Goal: Task Accomplishment & Management: Use online tool/utility

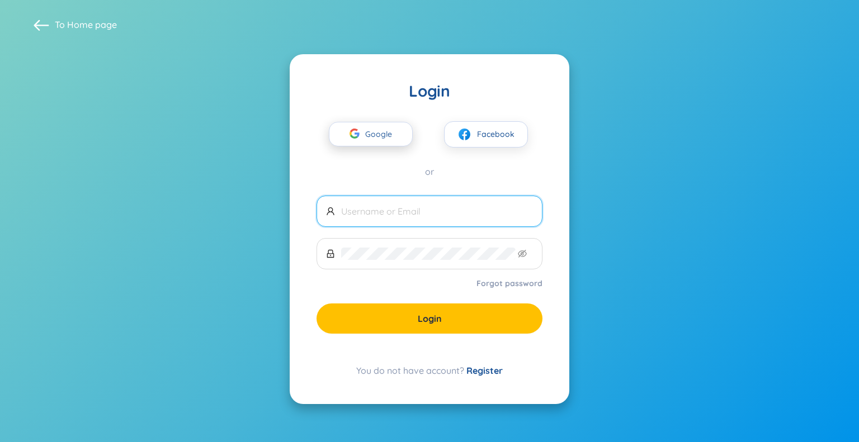
click at [371, 130] on span "Google" at bounding box center [381, 133] width 32 height 23
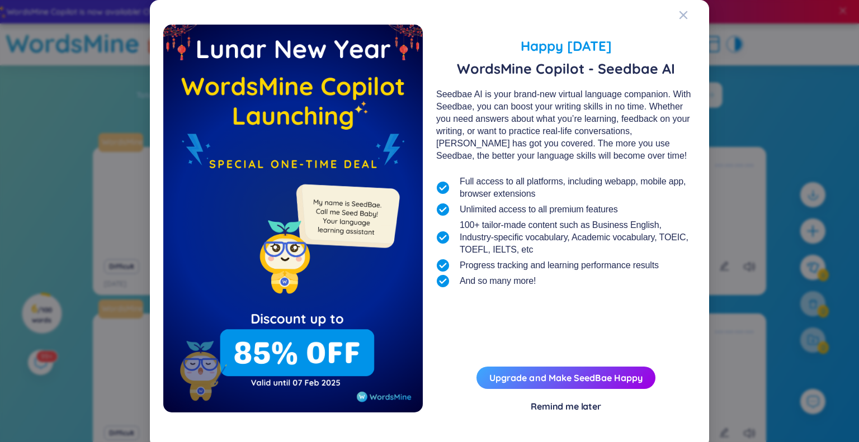
click at [557, 404] on div "Remind me later" at bounding box center [565, 406] width 70 height 12
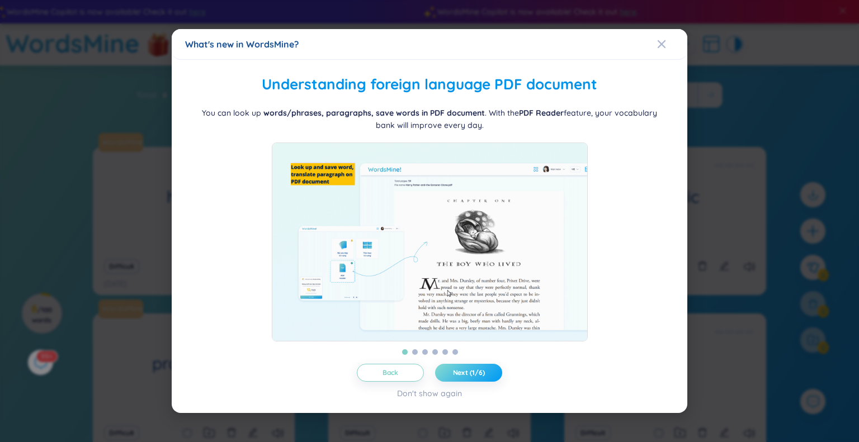
click at [476, 377] on span "Next (1/6)" at bounding box center [469, 372] width 32 height 9
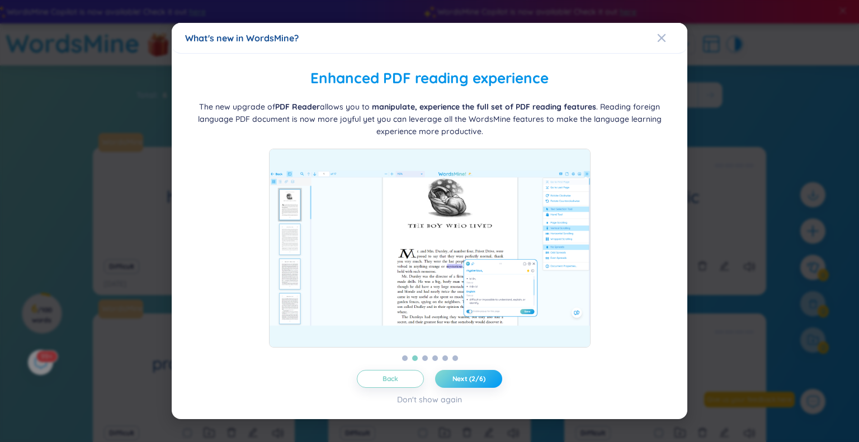
click at [475, 381] on span "Next (2/6)" at bounding box center [468, 379] width 33 height 9
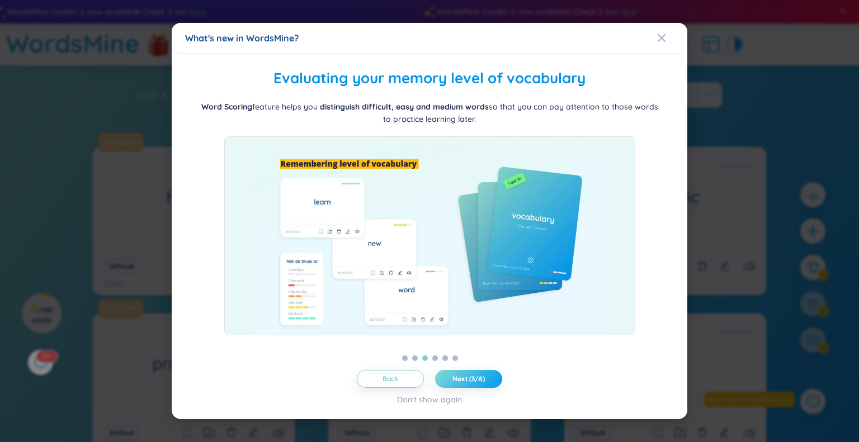
click at [475, 381] on span "Next (3/6)" at bounding box center [468, 379] width 32 height 9
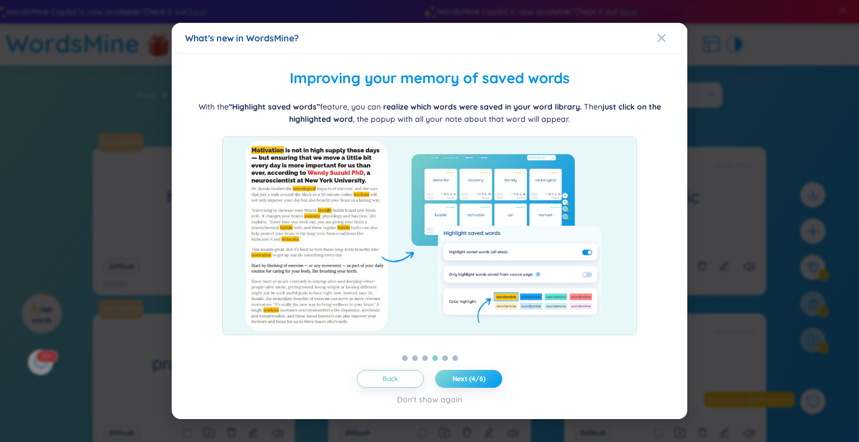
click at [475, 381] on span "Next (4/6)" at bounding box center [468, 379] width 33 height 9
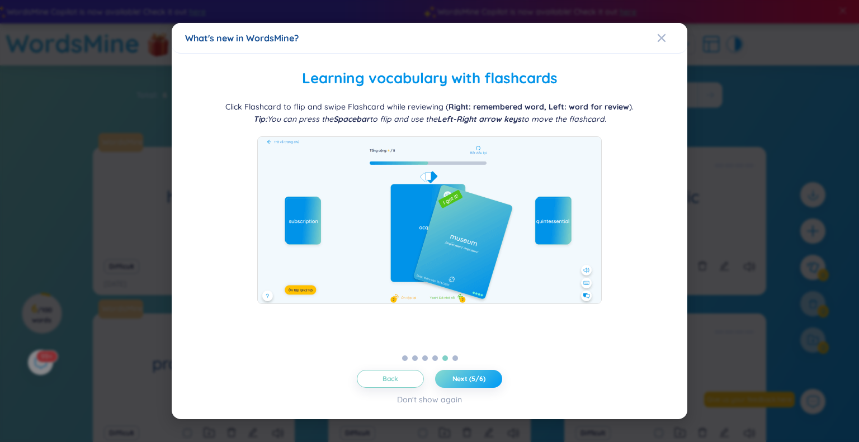
click at [475, 381] on span "Next (5/6)" at bounding box center [468, 379] width 33 height 9
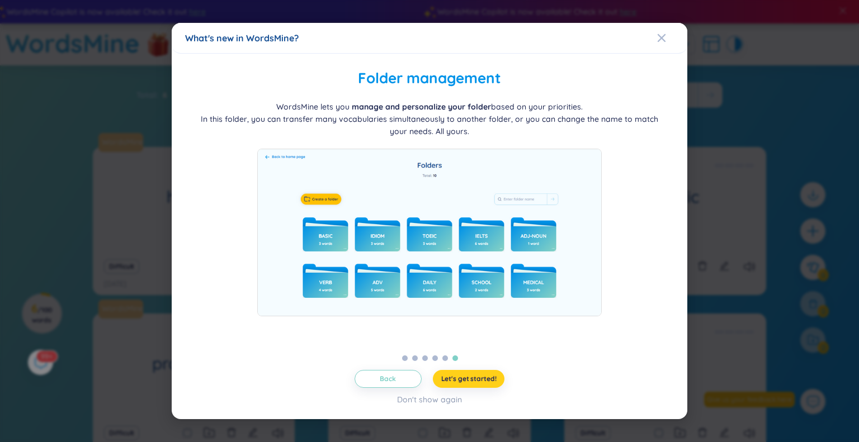
click at [469, 380] on span "Let's get started!" at bounding box center [468, 379] width 55 height 9
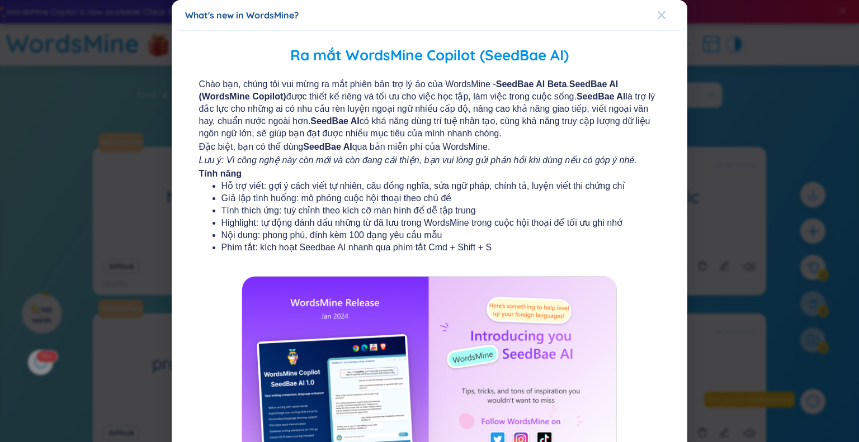
click at [657, 17] on icon "Close" at bounding box center [661, 15] width 9 height 9
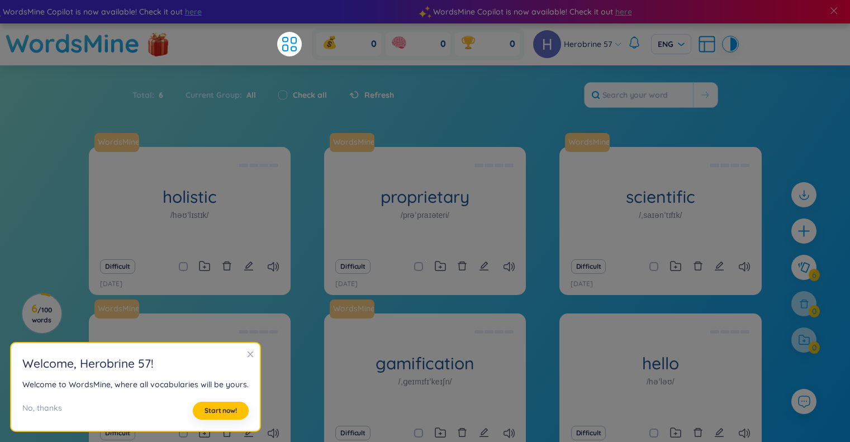
click at [248, 353] on icon "close" at bounding box center [251, 354] width 8 height 8
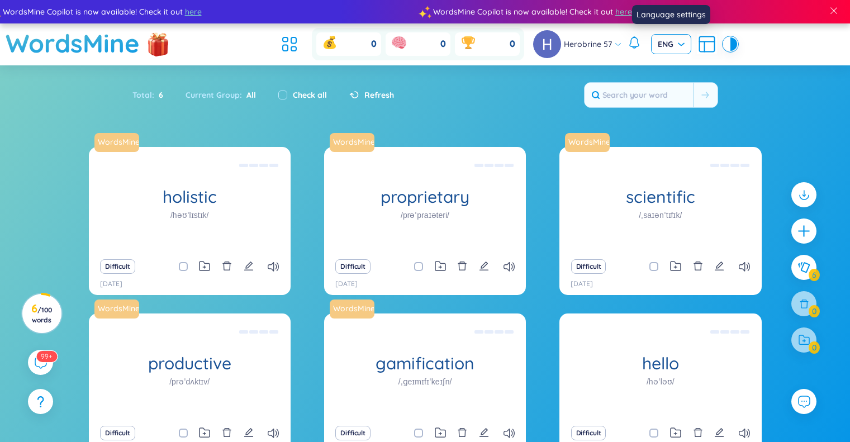
click at [659, 45] on span "ENG" at bounding box center [671, 44] width 27 height 11
click at [669, 69] on div "VIE" at bounding box center [670, 67] width 27 height 12
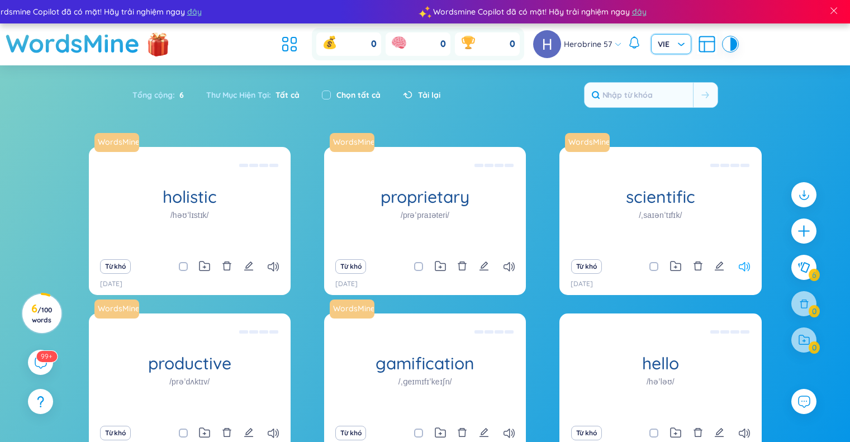
click at [750, 264] on icon at bounding box center [744, 267] width 11 height 10
click at [179, 266] on span at bounding box center [183, 266] width 9 height 9
click at [184, 266] on input "checkbox" at bounding box center [188, 266] width 9 height 9
checkbox input "true"
click at [416, 264] on span at bounding box center [418, 266] width 9 height 9
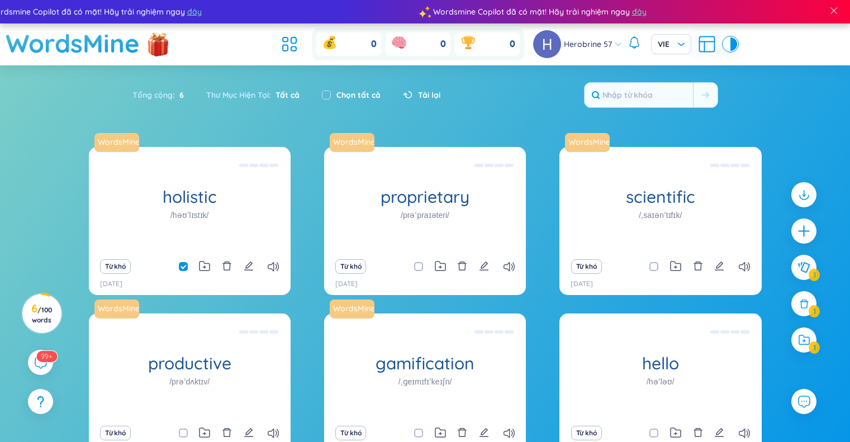
click at [420, 264] on input "checkbox" at bounding box center [424, 266] width 9 height 9
checkbox input "true"
click at [654, 267] on span at bounding box center [654, 266] width 9 height 9
click at [655, 267] on input "checkbox" at bounding box center [659, 266] width 9 height 9
checkbox input "true"
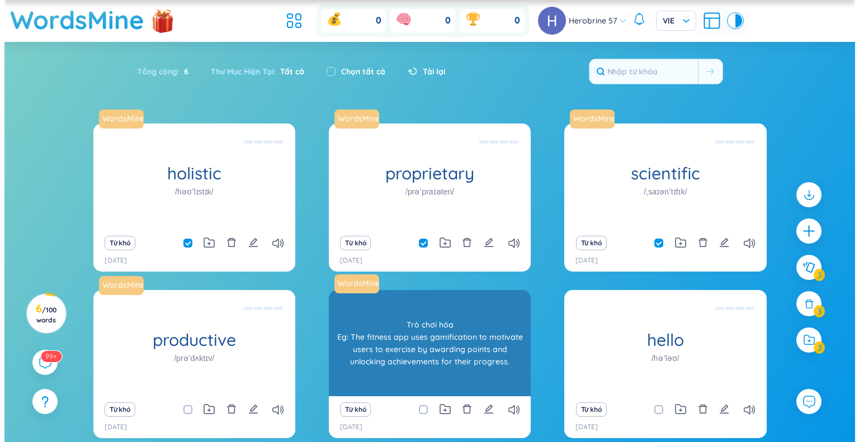
scroll to position [78, 0]
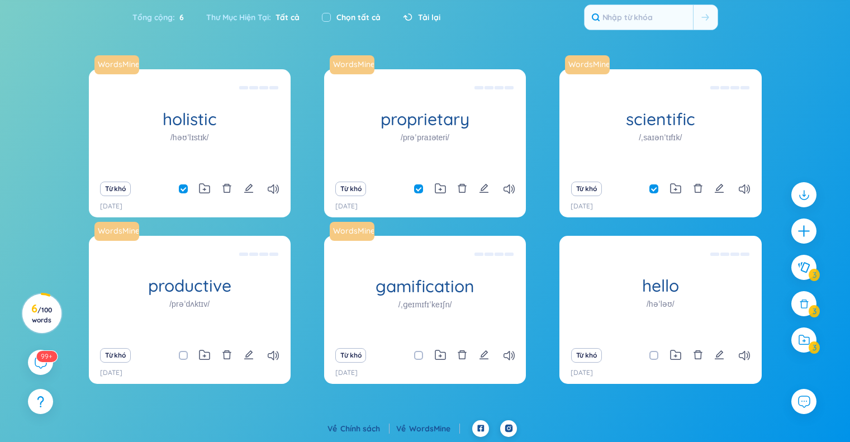
click at [179, 356] on span at bounding box center [183, 355] width 9 height 9
click at [184, 356] on input "checkbox" at bounding box center [188, 355] width 9 height 9
checkbox input "true"
click at [418, 354] on span at bounding box center [418, 355] width 9 height 9
click at [420, 354] on input "checkbox" at bounding box center [424, 355] width 9 height 9
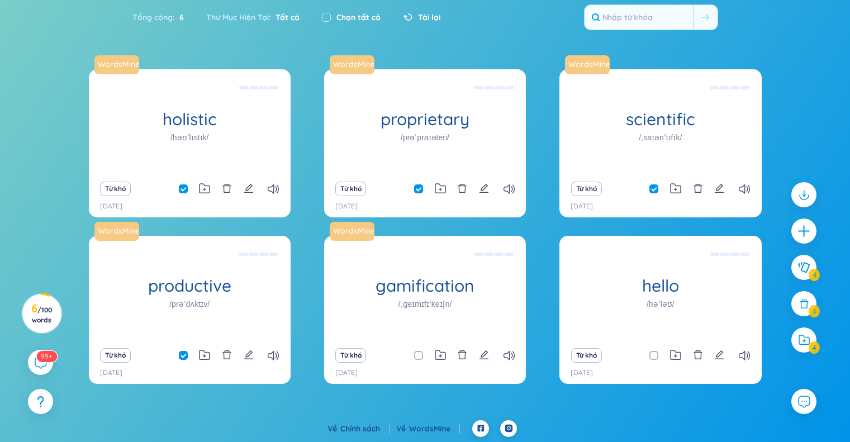
checkbox input "true"
click at [651, 356] on span at bounding box center [654, 355] width 9 height 9
click at [655, 356] on input "checkbox" at bounding box center [659, 355] width 9 height 9
checkbox input "true"
click at [805, 305] on icon at bounding box center [804, 304] width 12 height 12
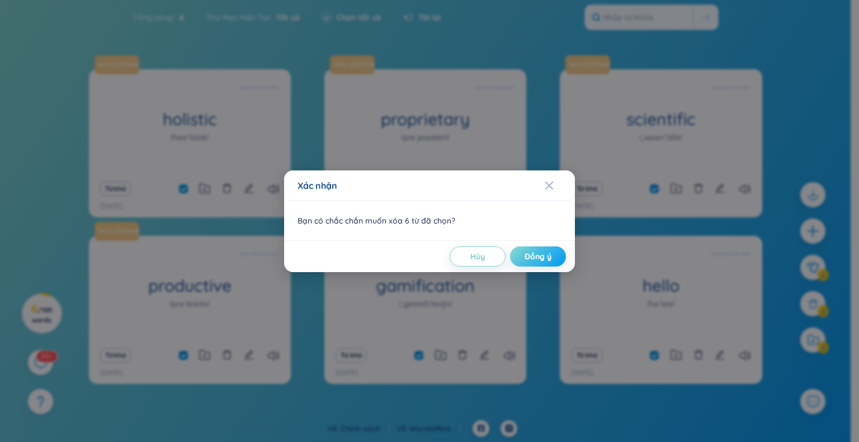
click at [543, 257] on span "Đồng ý" at bounding box center [537, 256] width 27 height 11
checkbox input "false"
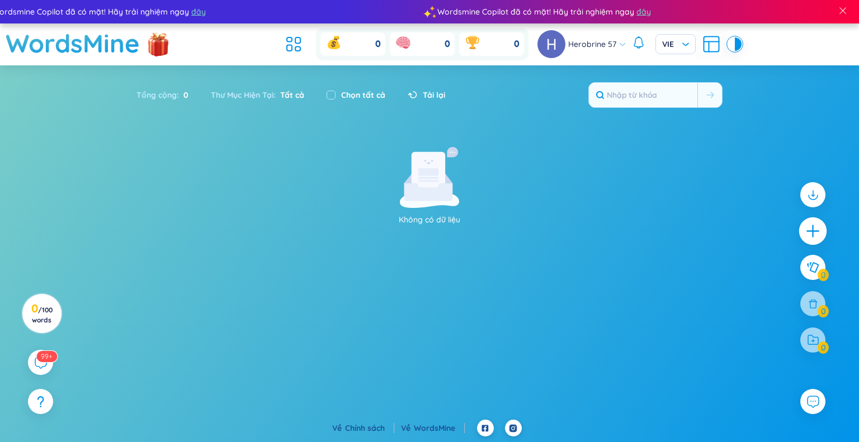
click at [817, 235] on icon "plus" at bounding box center [813, 232] width 16 height 16
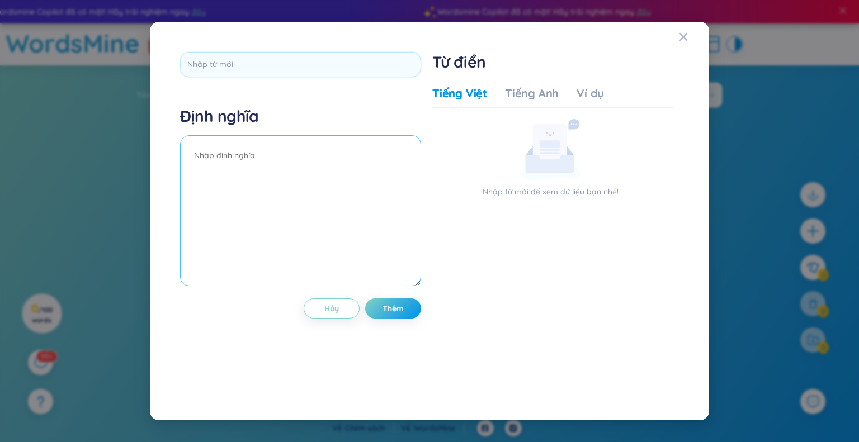
click at [307, 181] on textarea at bounding box center [300, 210] width 241 height 151
click at [686, 41] on div "Close" at bounding box center [683, 37] width 9 height 30
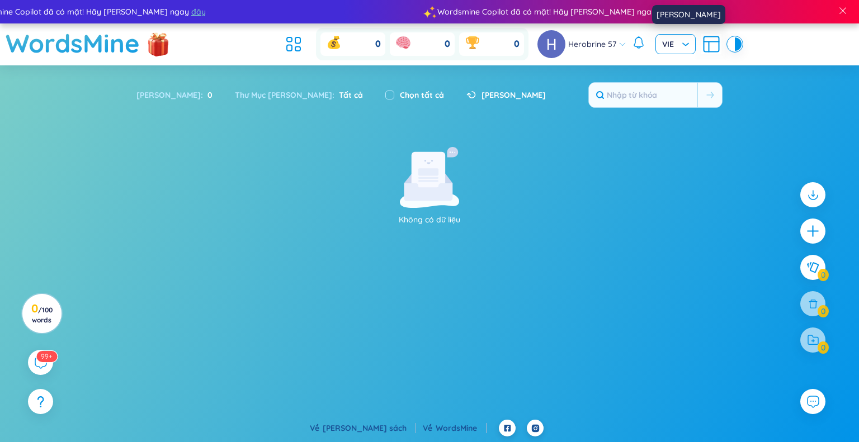
click at [674, 42] on span "VIE" at bounding box center [675, 44] width 27 height 11
click at [667, 89] on div "ENG" at bounding box center [674, 85] width 27 height 12
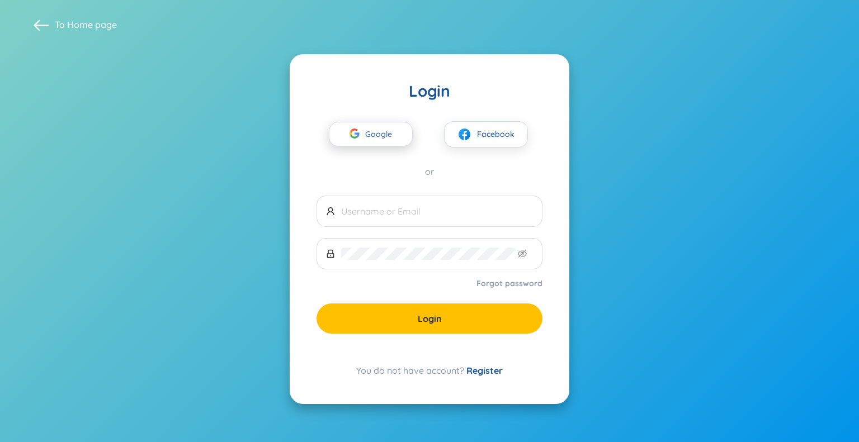
click at [367, 136] on span "Google" at bounding box center [381, 133] width 32 height 23
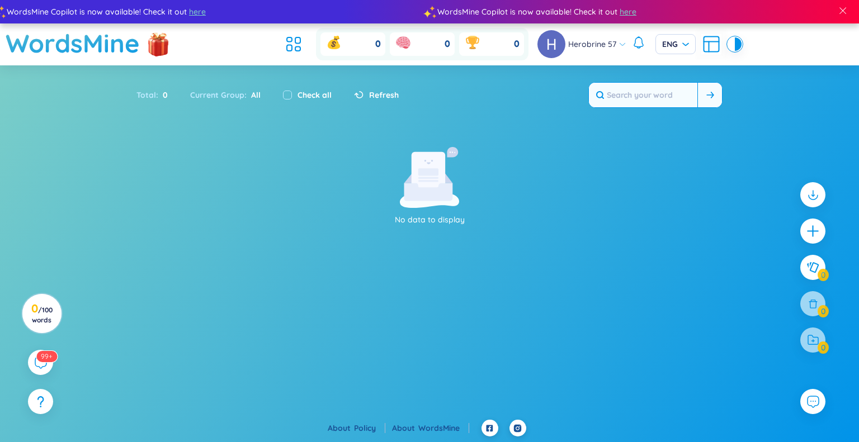
click at [650, 100] on input "text" at bounding box center [643, 95] width 108 height 25
click at [814, 193] on icon at bounding box center [812, 195] width 15 height 15
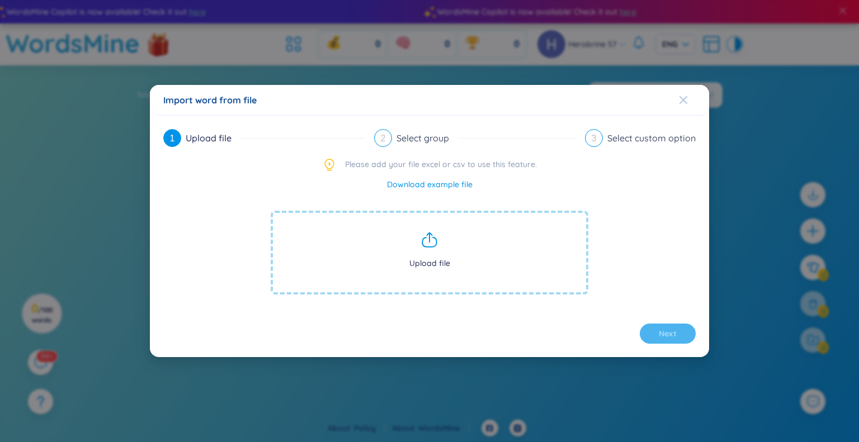
click at [689, 100] on span "Close" at bounding box center [694, 100] width 30 height 30
